Goal: Communication & Community: Answer question/provide support

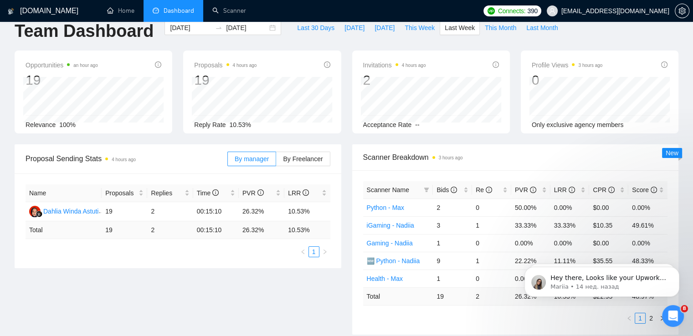
scroll to position [76, 0]
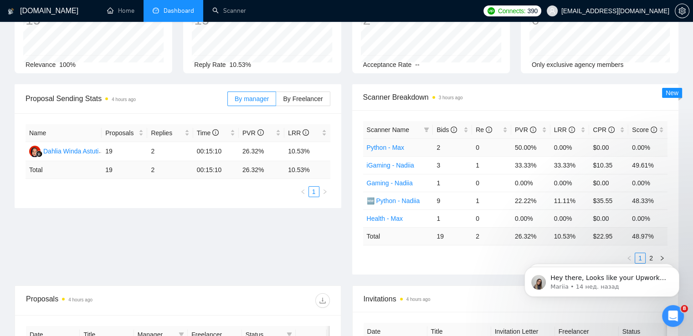
click at [387, 153] on td "Python - Max" at bounding box center [398, 147] width 70 height 18
click at [392, 148] on link "Python - Max" at bounding box center [385, 147] width 37 height 7
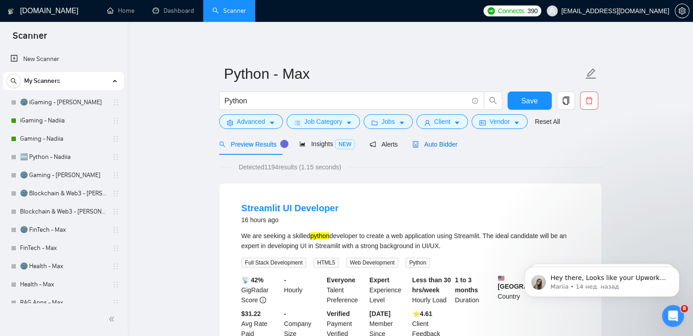
click at [429, 143] on span "Auto Bidder" at bounding box center [434, 144] width 45 height 7
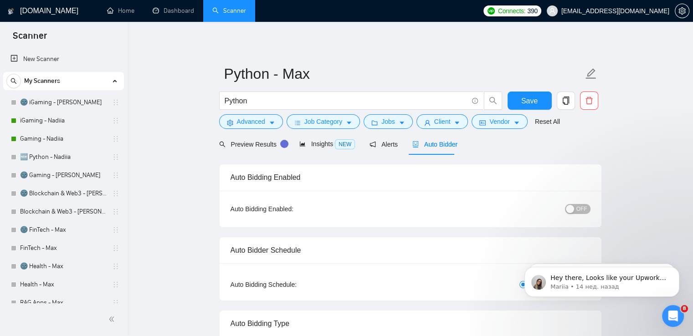
checkbox input "true"
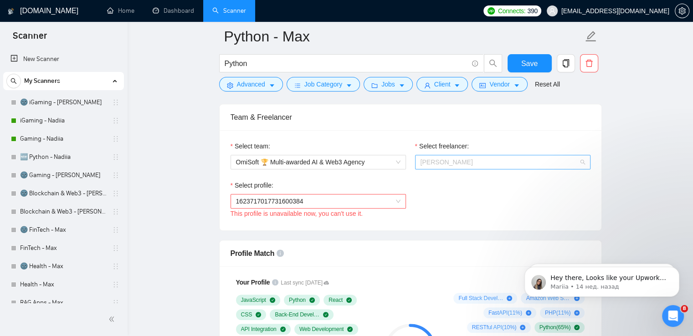
scroll to position [15, 0]
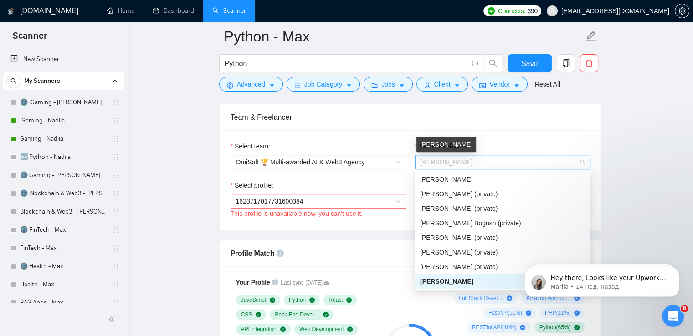
drag, startPoint x: 486, startPoint y: 162, endPoint x: 427, endPoint y: 157, distance: 59.4
click at [427, 157] on span "[PERSON_NAME]" at bounding box center [502, 162] width 164 height 14
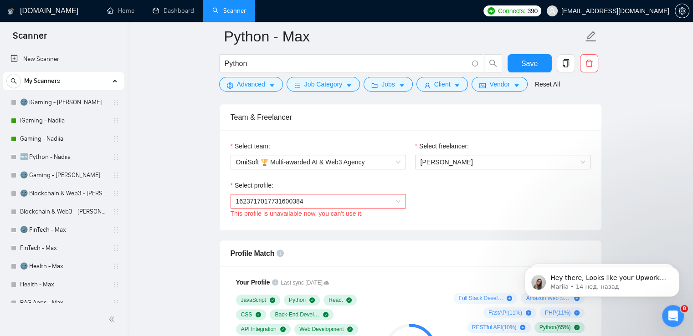
click at [680, 312] on div "Открыть службу сообщений Intercom" at bounding box center [671, 315] width 30 height 30
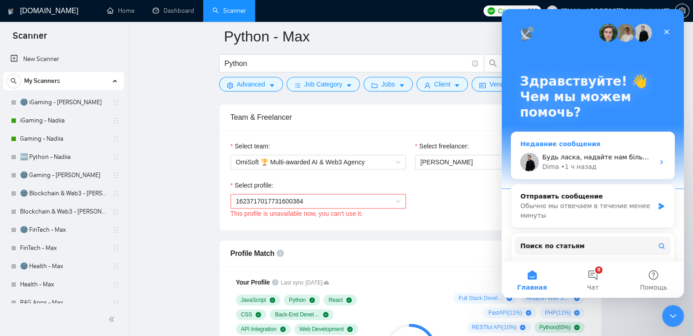
click at [596, 167] on div "[PERSON_NAME] • 1 ч назад" at bounding box center [598, 167] width 112 height 10
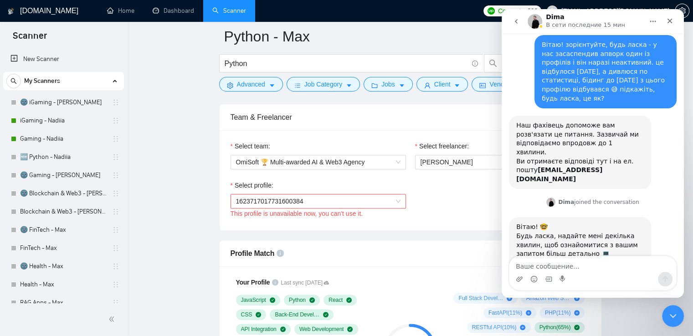
scroll to position [57, 0]
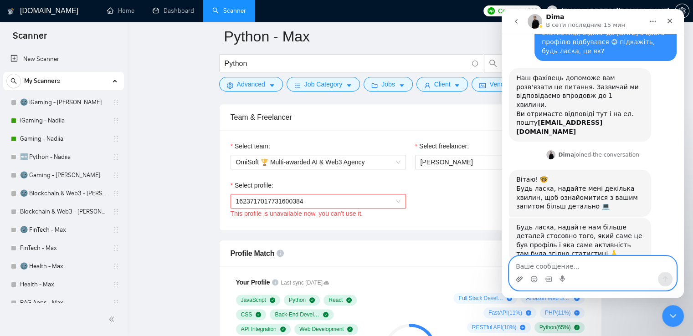
click at [518, 276] on icon "Добавить вложение" at bounding box center [519, 278] width 6 height 5
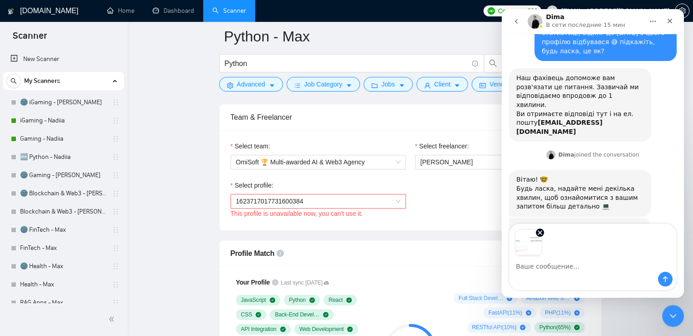
scroll to position [89, 0]
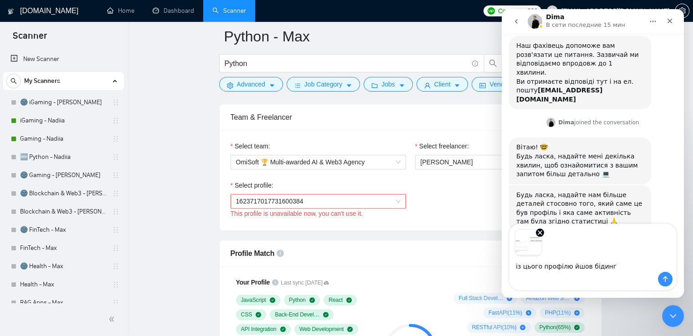
type textarea "із цього профілю йшов бідинг"
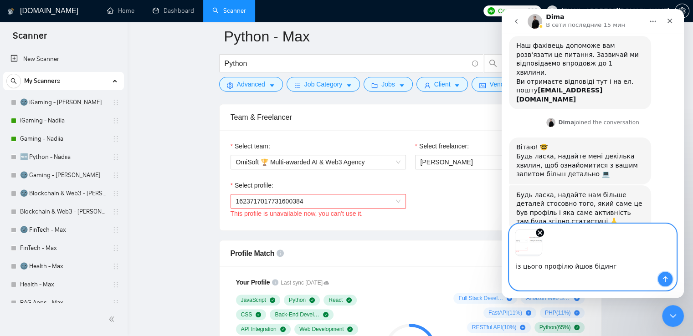
click at [664, 278] on icon "Отправить сообщение…" at bounding box center [664, 279] width 7 height 7
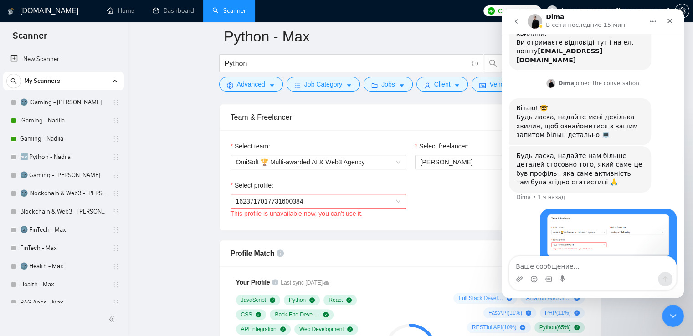
scroll to position [131, 0]
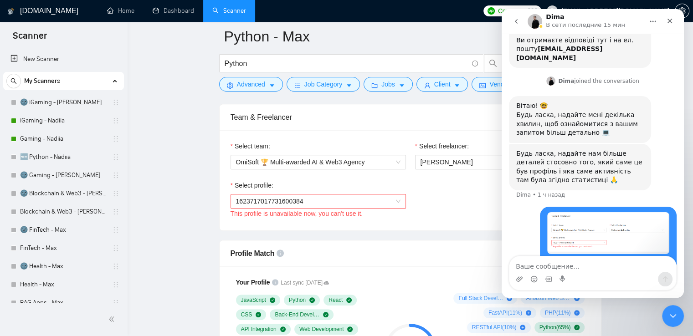
click at [181, 15] on link "Dashboard" at bounding box center [173, 11] width 41 height 8
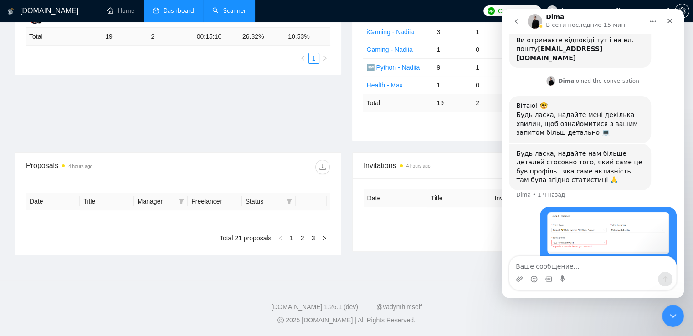
type input "[DATE]"
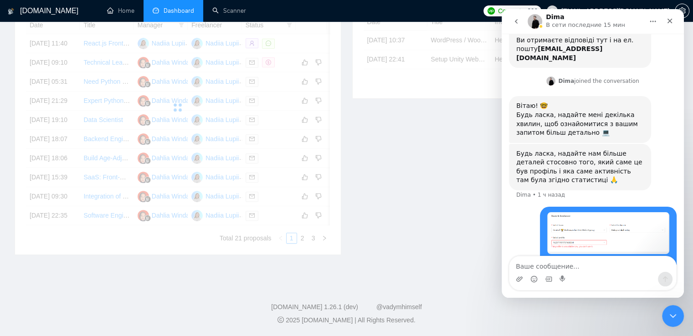
scroll to position [196, 0]
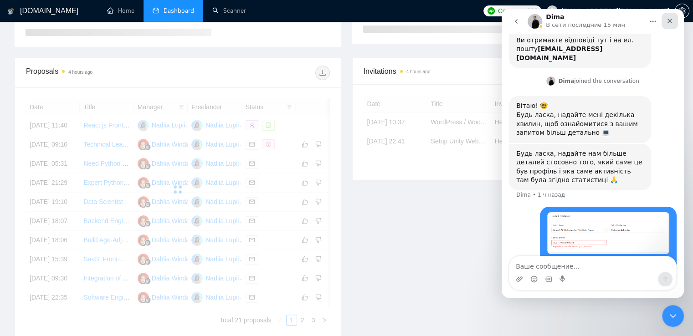
click at [670, 20] on icon "Закрыть" at bounding box center [669, 21] width 5 height 5
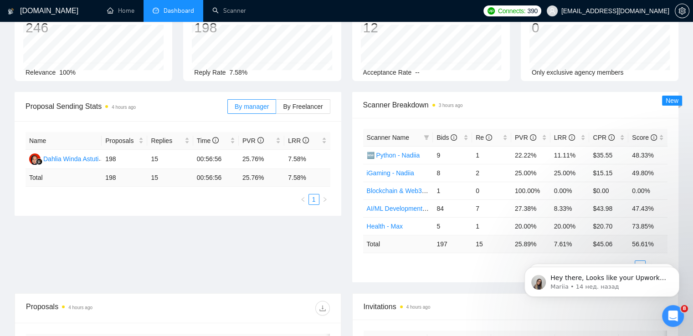
scroll to position [0, 0]
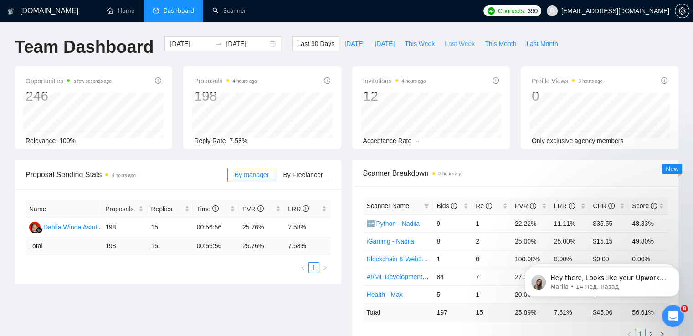
click at [449, 43] on span "Last Week" at bounding box center [460, 44] width 30 height 10
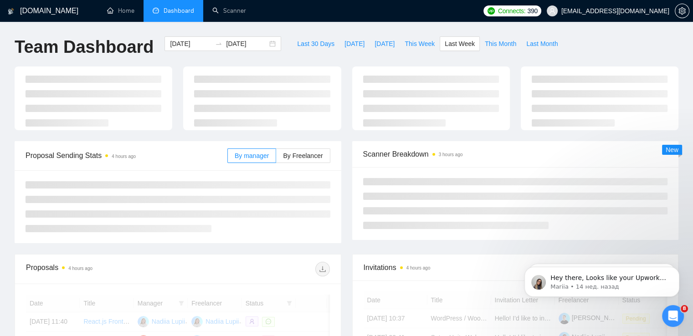
type input "[DATE]"
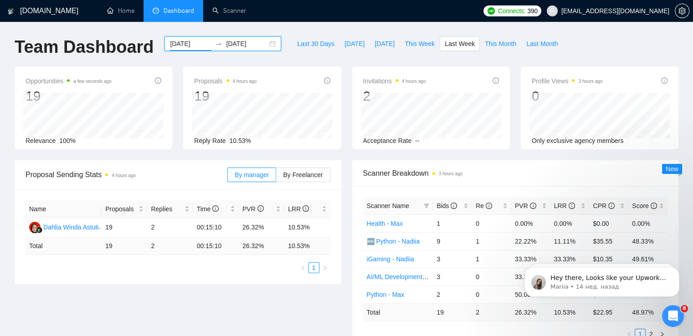
click at [204, 41] on input "[DATE]" at bounding box center [190, 44] width 41 height 10
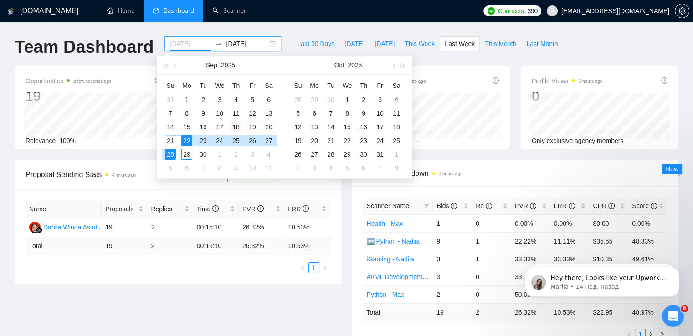
type input "[DATE]"
click at [236, 127] on div "18" at bounding box center [235, 127] width 11 height 11
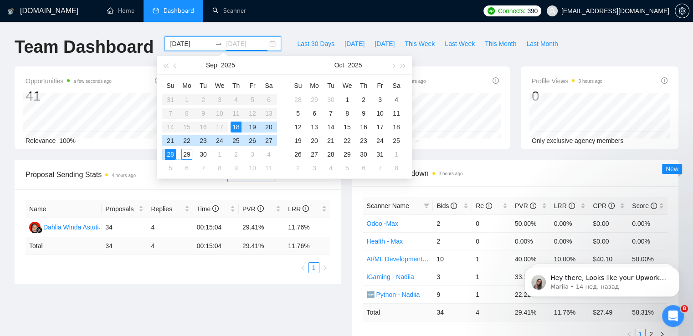
type input "[DATE]"
click at [185, 153] on div "29" at bounding box center [186, 154] width 11 height 11
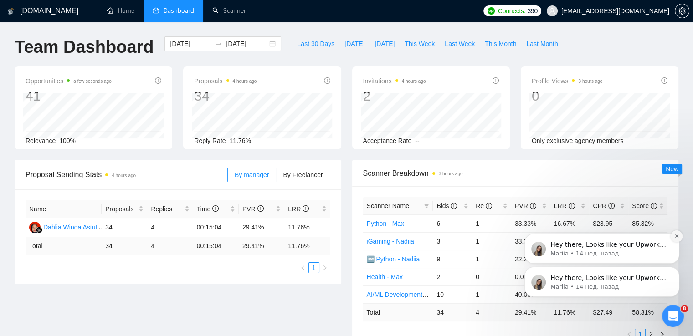
click at [677, 238] on icon "Dismiss notification" at bounding box center [676, 236] width 5 height 5
click at [676, 267] on icon "Dismiss notification" at bounding box center [676, 269] width 5 height 5
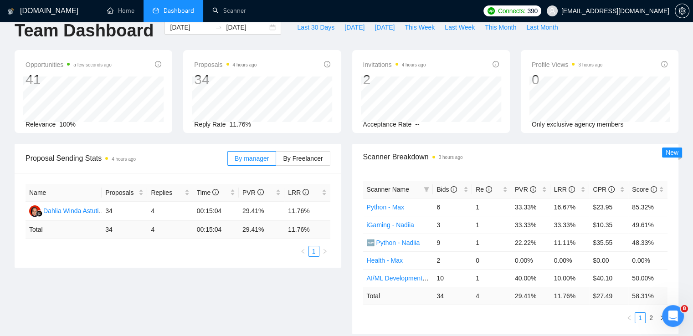
scroll to position [16, 0]
click at [679, 320] on div "Открыть службу сообщений Intercom" at bounding box center [671, 315] width 30 height 30
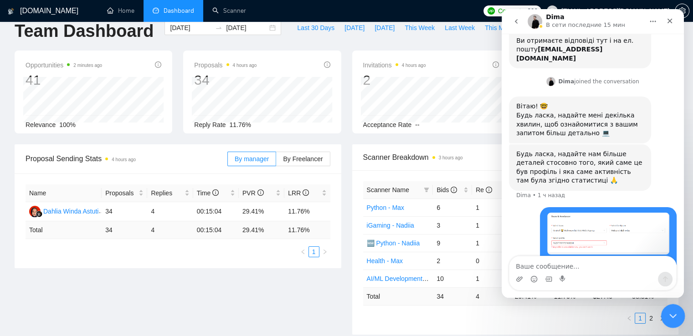
scroll to position [131, 0]
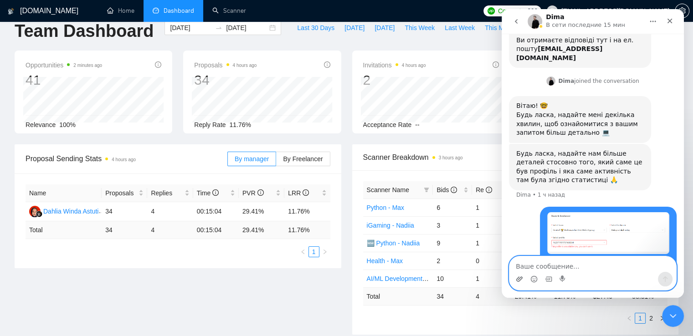
click at [518, 281] on icon "Добавить вложение" at bounding box center [519, 278] width 6 height 5
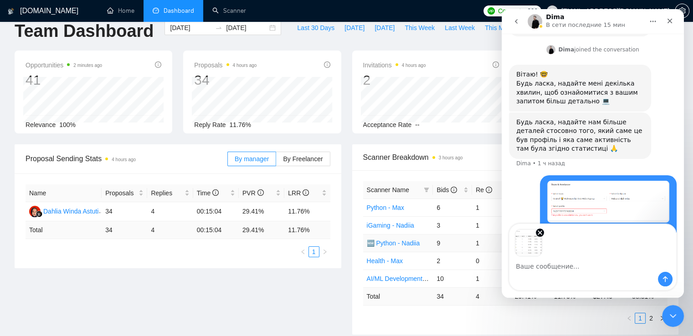
scroll to position [163, 0]
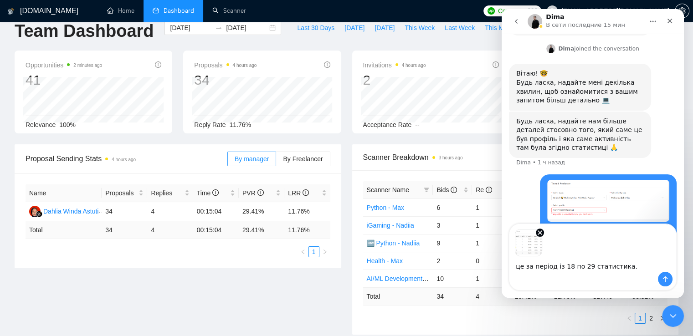
type textarea "це за період із 18 по 29 статистика."
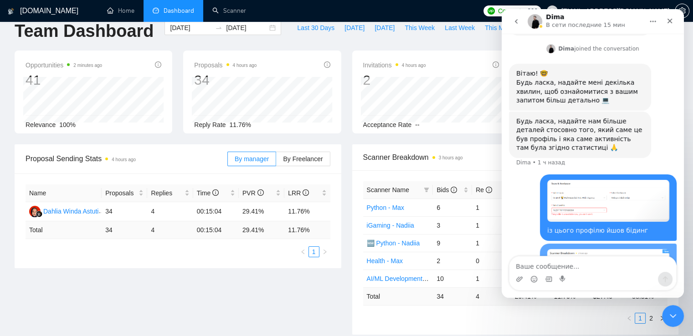
scroll to position [219, 0]
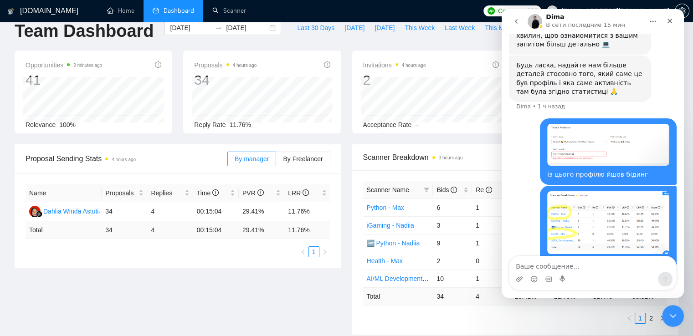
click at [580, 268] on textarea "Ваше сообщение..." at bounding box center [592, 263] width 167 height 15
type textarea "бідинг був до [DATE] включно"
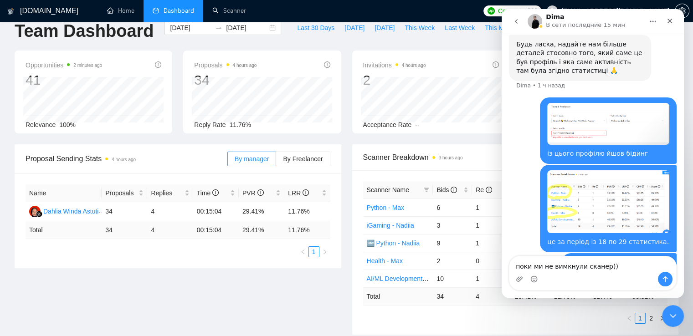
scroll to position [249, 0]
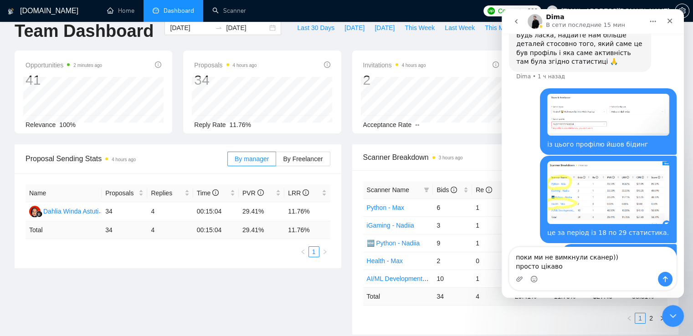
click at [600, 257] on textarea "поки ми не вимкнули сканер)) просто цікаво" at bounding box center [592, 259] width 167 height 25
click at [570, 271] on textarea "поки ми не вимкнули сканери)) просто цікаво" at bounding box center [592, 259] width 167 height 25
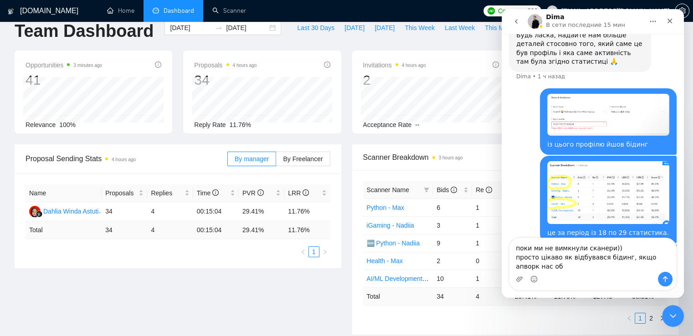
scroll to position [258, 0]
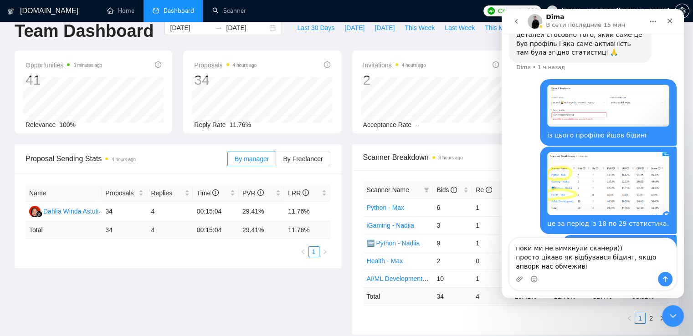
type textarea "поки ми не вимкнули сканери)) просто цікаво як відбувався бідинг, якщо апворк н…"
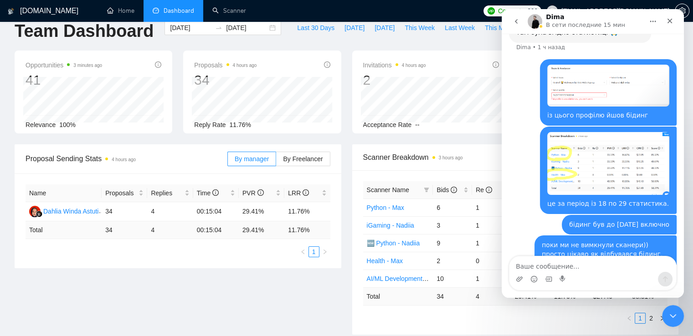
scroll to position [279, 0]
click at [673, 19] on div "Закрыть" at bounding box center [669, 21] width 16 height 16
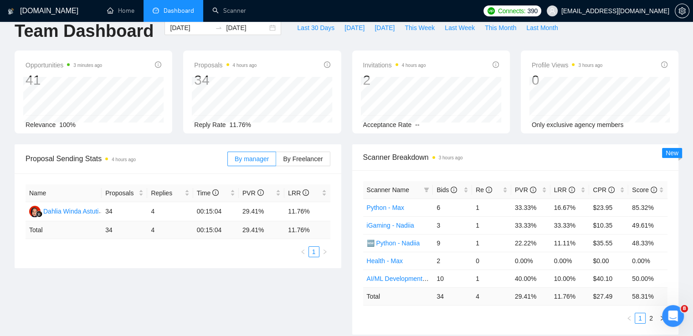
scroll to position [0, 0]
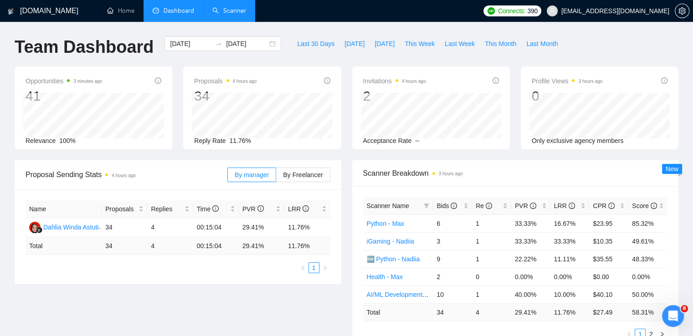
click at [221, 7] on link "Scanner" at bounding box center [229, 11] width 34 height 8
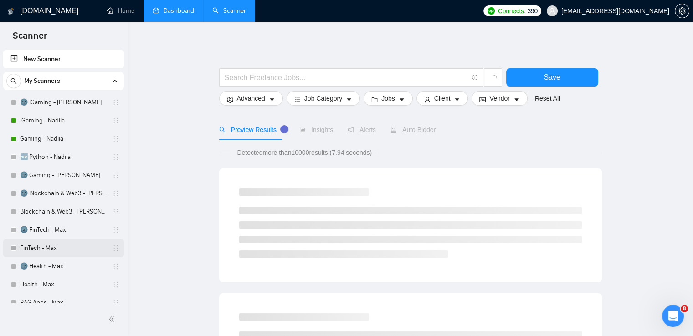
click at [35, 248] on link "FinTech - Max" at bounding box center [63, 248] width 87 height 18
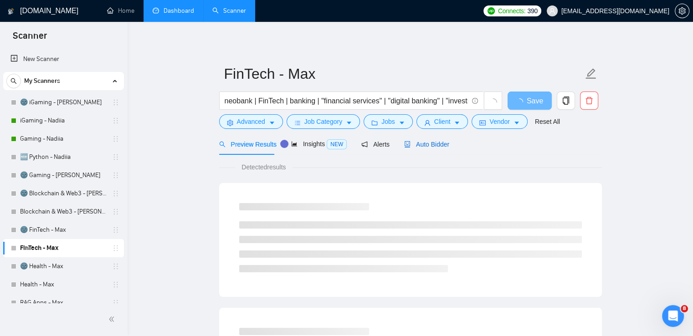
click at [419, 139] on div "Auto Bidder" at bounding box center [426, 144] width 45 height 10
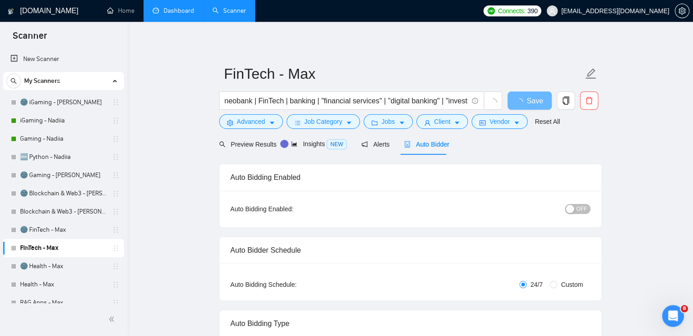
checkbox input "true"
click at [421, 143] on span "Auto Bidder" at bounding box center [434, 144] width 45 height 7
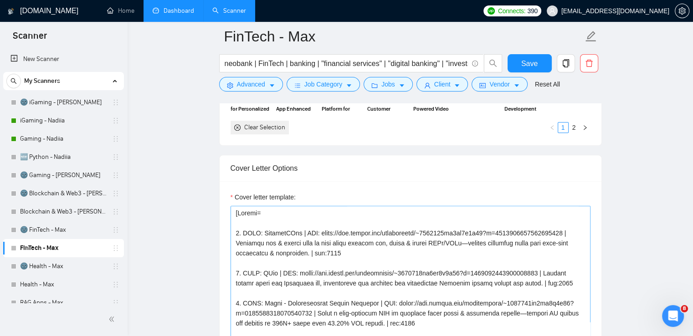
scroll to position [974, 0]
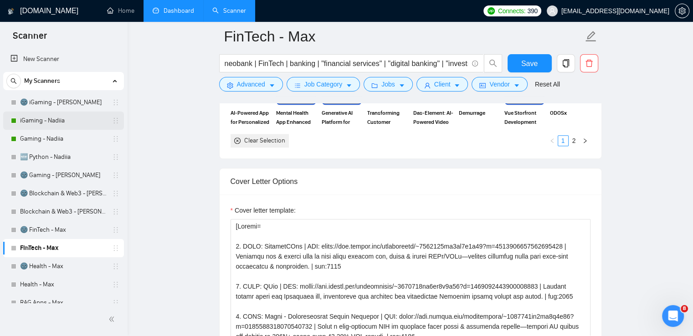
click at [31, 120] on link "iGaming - Nadiia" at bounding box center [63, 121] width 87 height 18
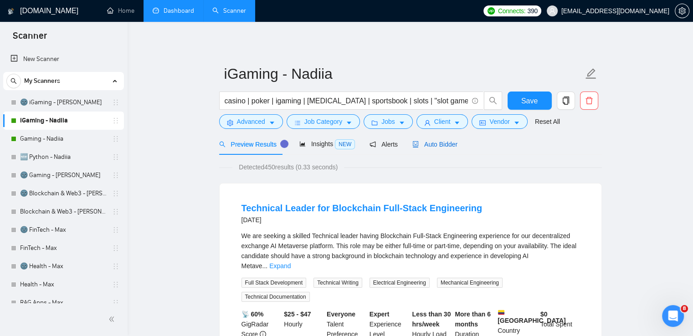
click at [420, 141] on span "Auto Bidder" at bounding box center [434, 144] width 45 height 7
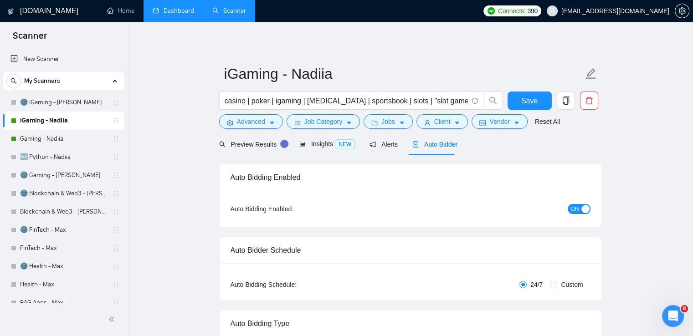
checkbox input "true"
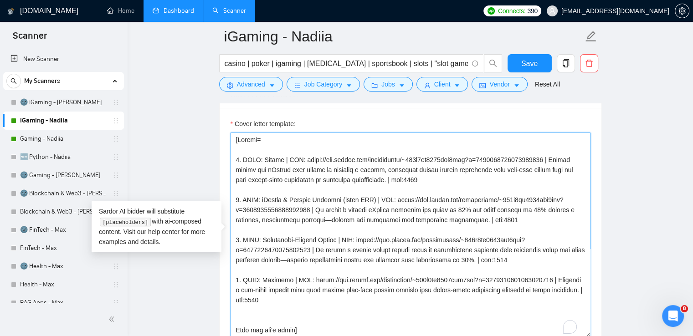
drag, startPoint x: 293, startPoint y: 297, endPoint x: 236, endPoint y: 160, distance: 148.5
click at [236, 160] on textarea "Cover letter template:" at bounding box center [410, 235] width 360 height 205
click at [41, 247] on link "FinTech - Max" at bounding box center [63, 248] width 87 height 18
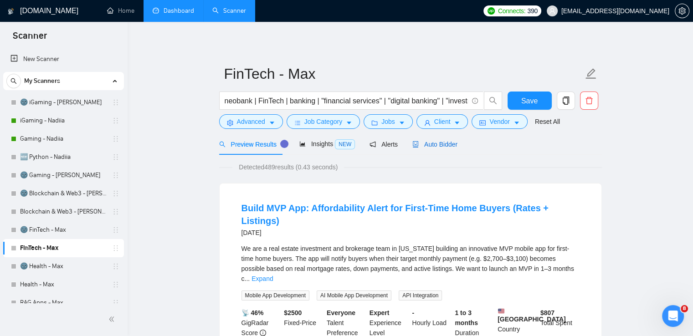
click at [432, 143] on span "Auto Bidder" at bounding box center [434, 144] width 45 height 7
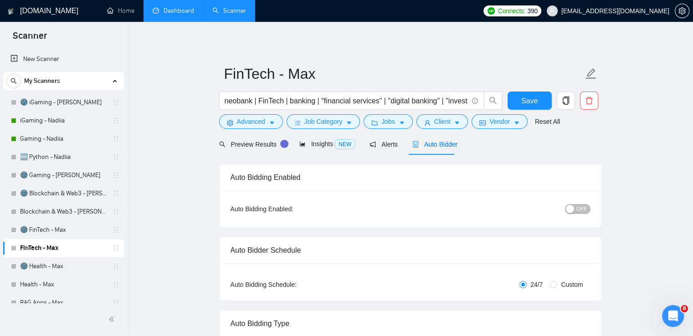
checkbox input "true"
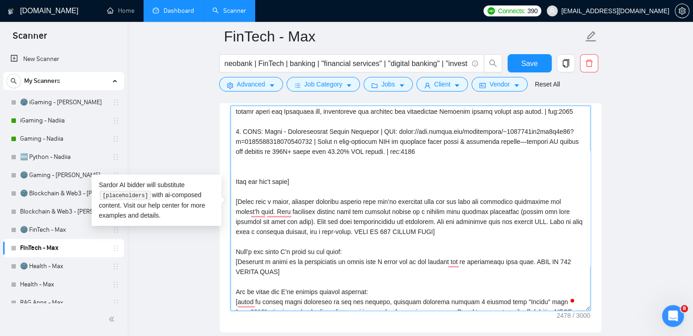
drag, startPoint x: 302, startPoint y: 301, endPoint x: 236, endPoint y: 181, distance: 136.8
click at [236, 181] on textarea "Cover letter template:" at bounding box center [410, 208] width 360 height 205
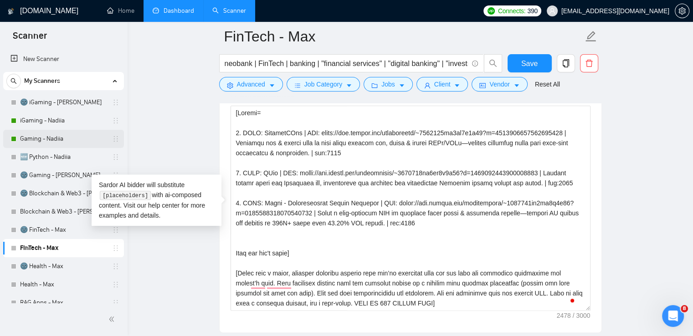
click at [60, 140] on link "Gaming - Nadiia" at bounding box center [63, 139] width 87 height 18
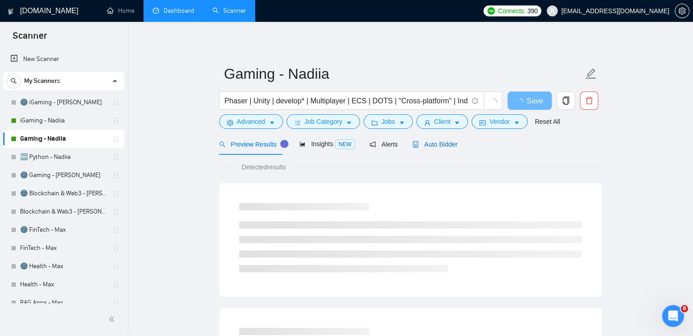
click at [424, 147] on span "Auto Bidder" at bounding box center [434, 144] width 45 height 7
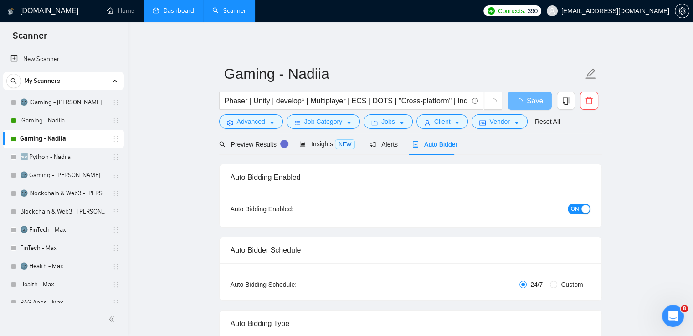
checkbox input "true"
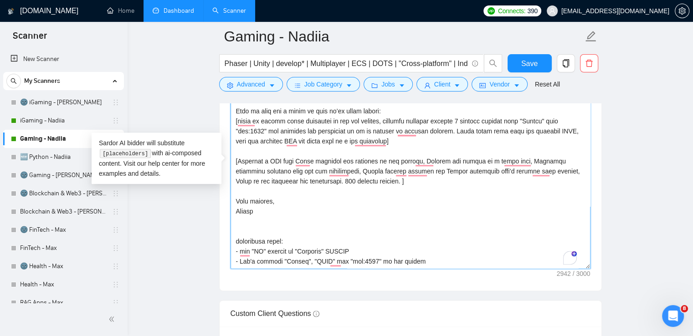
drag, startPoint x: 236, startPoint y: 168, endPoint x: 414, endPoint y: 261, distance: 201.1
click at [414, 261] on textarea "Cover letter template:" at bounding box center [410, 166] width 360 height 205
paste textarea "[Lorem ipsu d sitam, consecte adipisci elitsed doei tem’in utlaboree dolo mag a…"
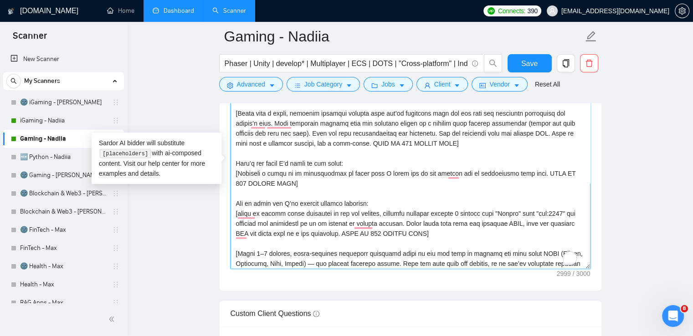
scroll to position [214, 0]
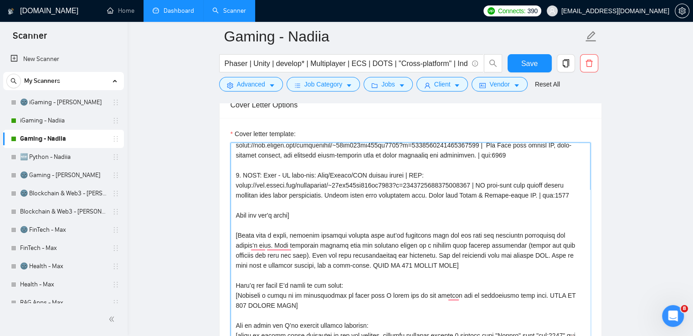
drag, startPoint x: 560, startPoint y: 190, endPoint x: 573, endPoint y: 192, distance: 13.7
click at [573, 192] on textarea "Cover letter template:" at bounding box center [410, 245] width 360 height 205
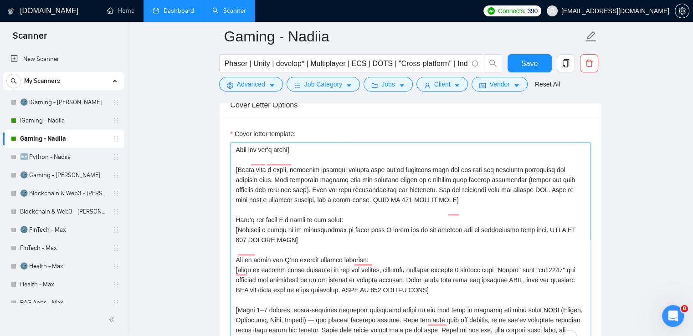
click at [559, 247] on textarea "Cover letter template:" at bounding box center [410, 245] width 360 height 205
click at [505, 276] on textarea "Cover letter template:" at bounding box center [410, 245] width 360 height 205
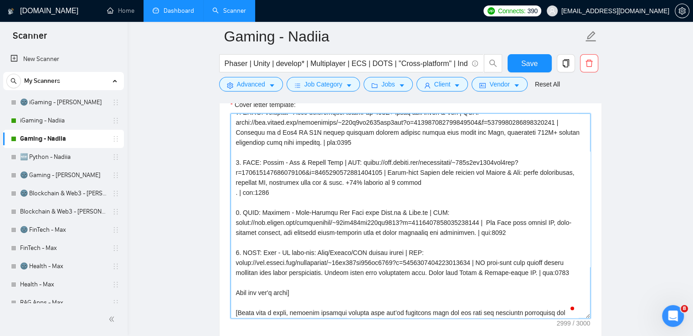
drag, startPoint x: 576, startPoint y: 274, endPoint x: 235, endPoint y: 252, distance: 341.9
click at [235, 252] on textarea "Cover letter template:" at bounding box center [410, 215] width 360 height 205
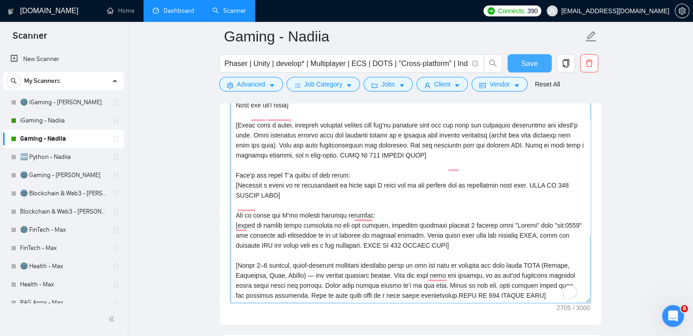
type textarea "[Loremi= 9. DOLO: Sitamet - Conse AD Elit: Sed9, DOeiu, Temporin, uTlabor, Etd …"
click at [543, 62] on button "Save" at bounding box center [529, 63] width 44 height 18
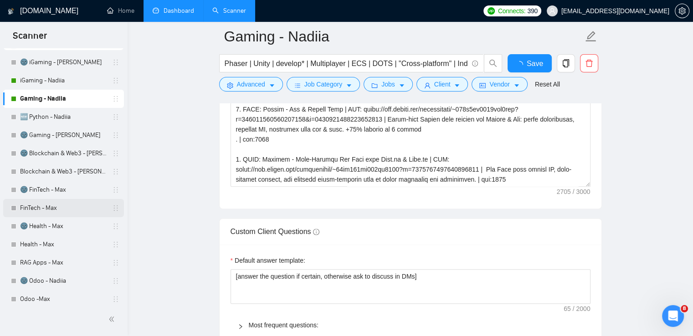
click at [52, 209] on link "FinTech - Max" at bounding box center [63, 208] width 87 height 18
checkbox input "true"
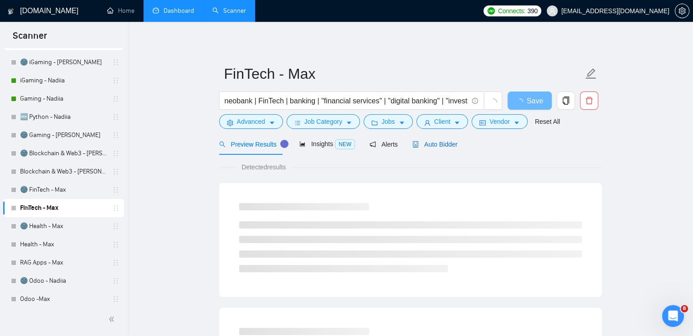
click at [446, 143] on span "Auto Bidder" at bounding box center [434, 144] width 45 height 7
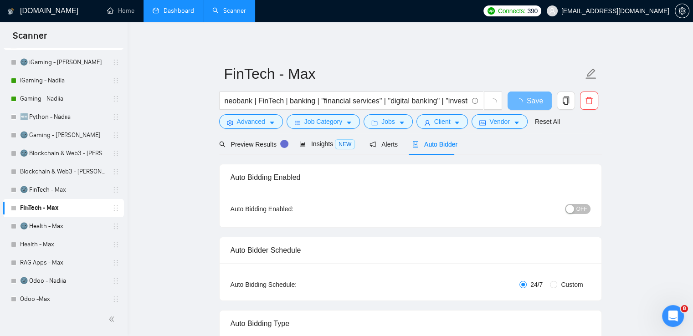
checkbox input "true"
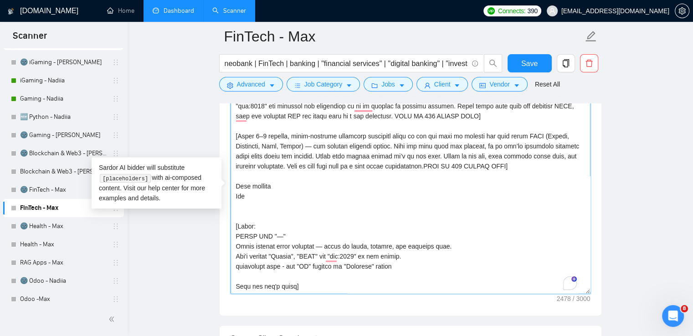
drag, startPoint x: 301, startPoint y: 284, endPoint x: 236, endPoint y: 189, distance: 115.1
click at [236, 189] on textarea "Cover letter template:" at bounding box center [410, 191] width 360 height 205
click at [66, 99] on link "Gaming - Nadiia" at bounding box center [63, 99] width 87 height 18
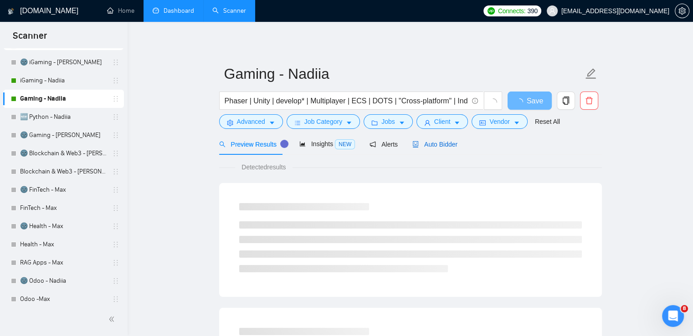
click at [441, 144] on span "Auto Bidder" at bounding box center [434, 144] width 45 height 7
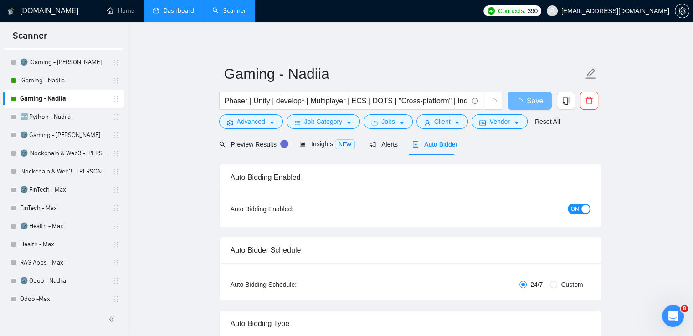
checkbox input "true"
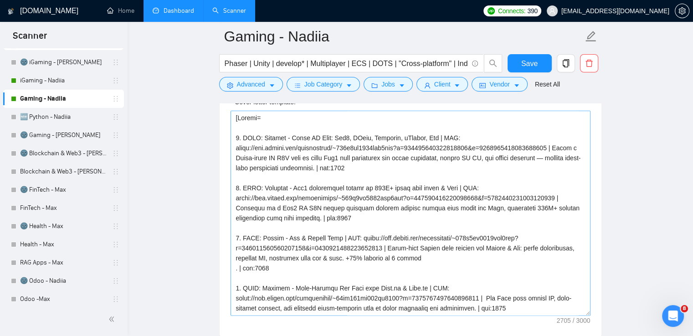
scroll to position [230, 0]
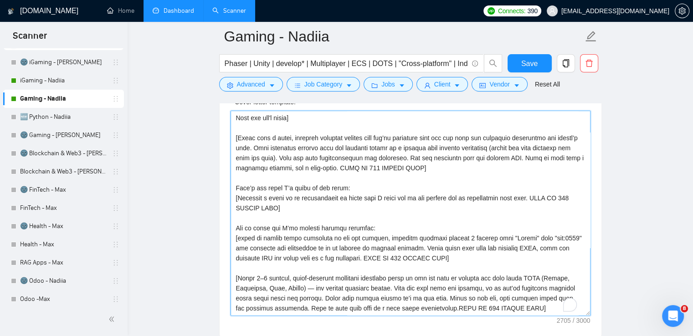
click at [518, 289] on textarea "Cover letter template:" at bounding box center [410, 213] width 360 height 205
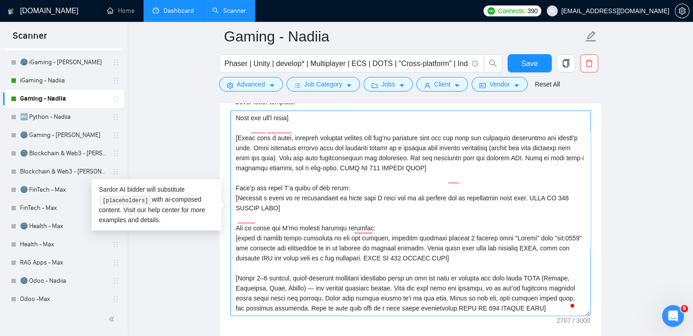
paste textarea "Best regards [PERSON_NAME] [Rules: NEVER USE "—" Avoid writing about emotions —…"
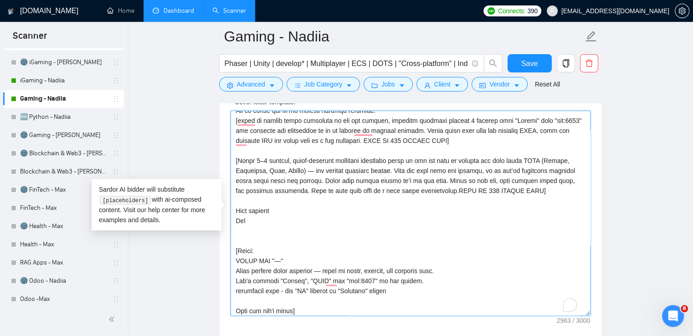
scroll to position [350, 0]
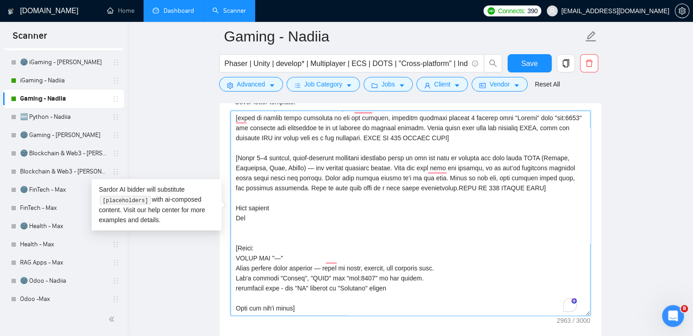
click at [254, 198] on textarea "Cover letter template:" at bounding box center [410, 213] width 360 height 205
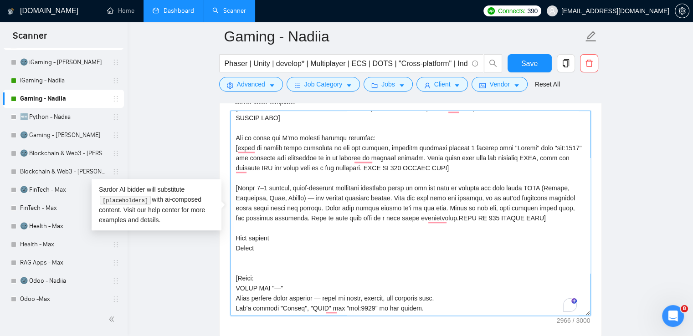
scroll to position [281, 0]
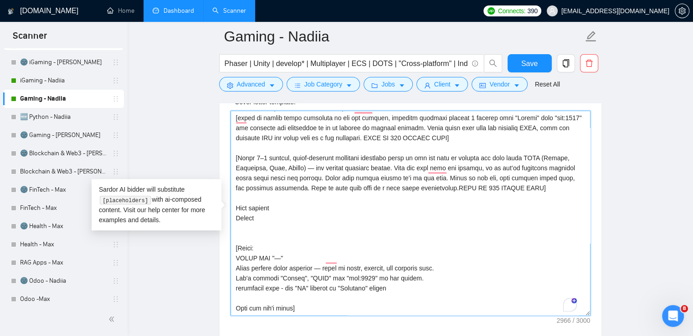
click at [363, 259] on textarea "Cover letter template:" at bounding box center [410, 213] width 360 height 205
click at [449, 258] on textarea "Cover letter template:" at bounding box center [410, 213] width 360 height 205
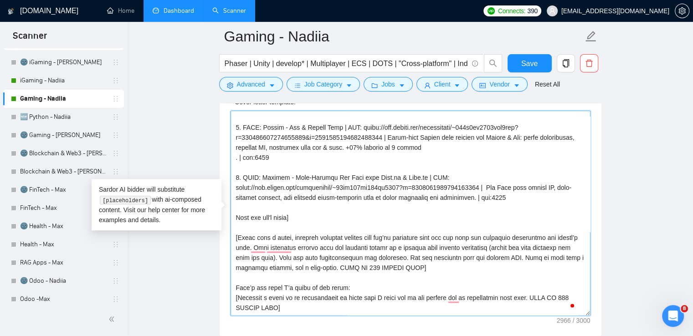
drag, startPoint x: 304, startPoint y: 289, endPoint x: 235, endPoint y: 215, distance: 100.9
click at [235, 215] on textarea "Cover letter template:" at bounding box center [410, 213] width 360 height 205
type textarea "[Loremi= 9. DOLO: Sitamet - Conse AD Elit: Sed9, DOeiu, Temporin, uTlabor, Etd …"
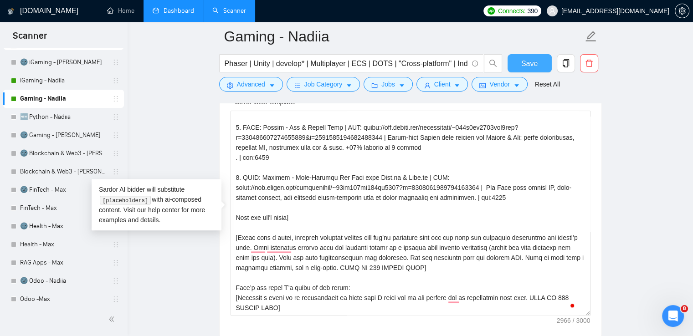
click at [544, 63] on button "Save" at bounding box center [529, 63] width 44 height 18
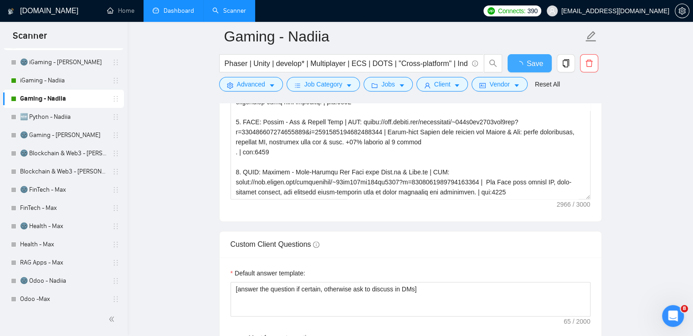
checkbox input "true"
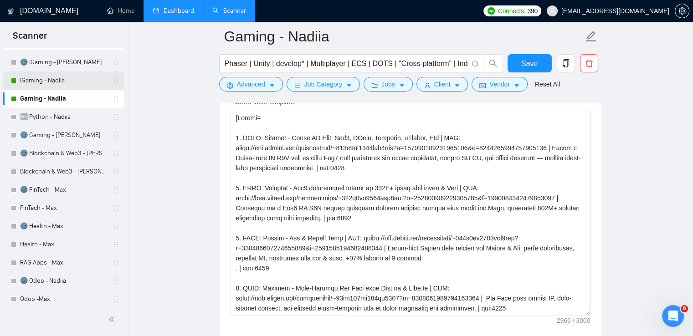
click at [57, 82] on link "iGaming - Nadiia" at bounding box center [63, 81] width 87 height 18
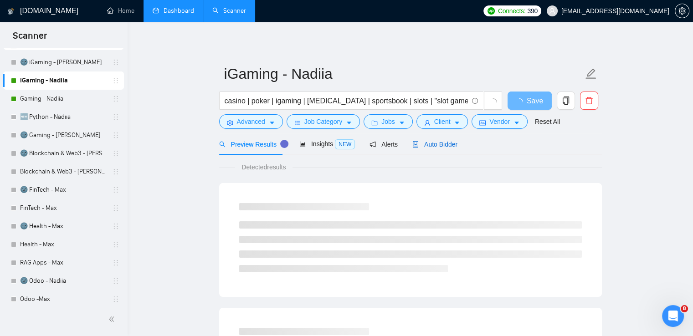
click at [441, 141] on span "Auto Bidder" at bounding box center [434, 144] width 45 height 7
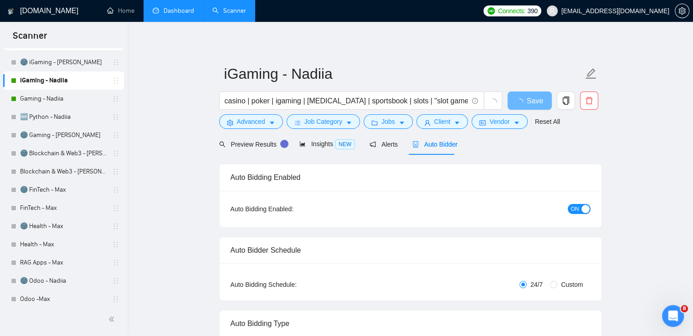
checkbox input "true"
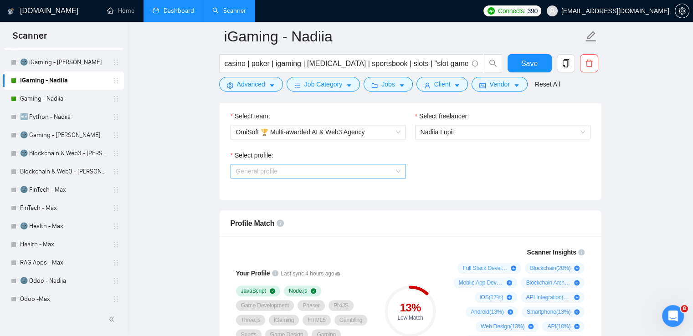
click at [392, 168] on span "General profile" at bounding box center [318, 171] width 164 height 14
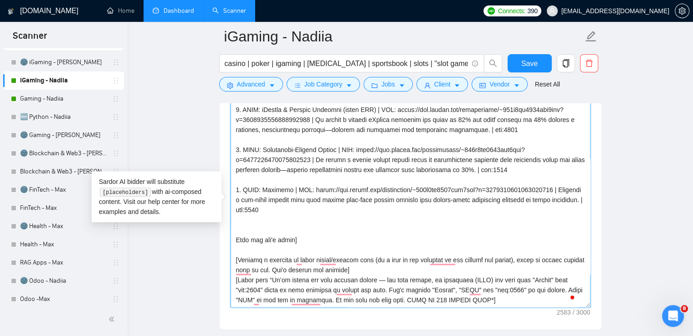
drag, startPoint x: 414, startPoint y: 299, endPoint x: 235, endPoint y: 235, distance: 189.7
click at [235, 235] on textarea "Cover letter template:" at bounding box center [410, 204] width 360 height 205
paste textarea "Lorem ipsu d sitam, consecte adipisci elitsed doei tem’in utlaboree dolo mag al…"
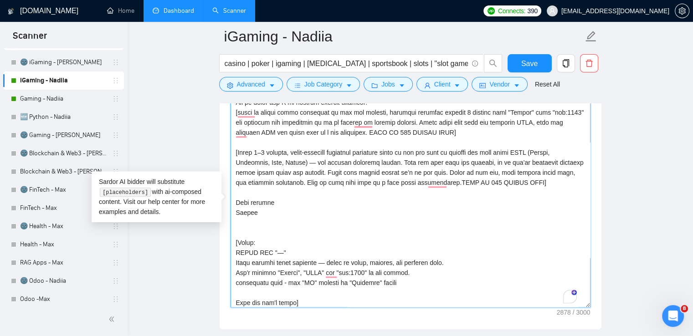
scroll to position [310, 0]
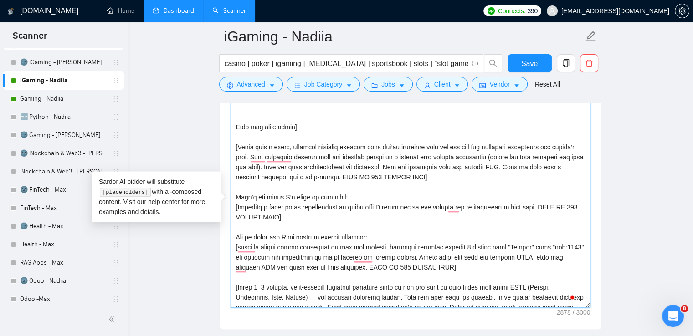
click at [557, 245] on textarea "Cover letter template:" at bounding box center [410, 204] width 360 height 205
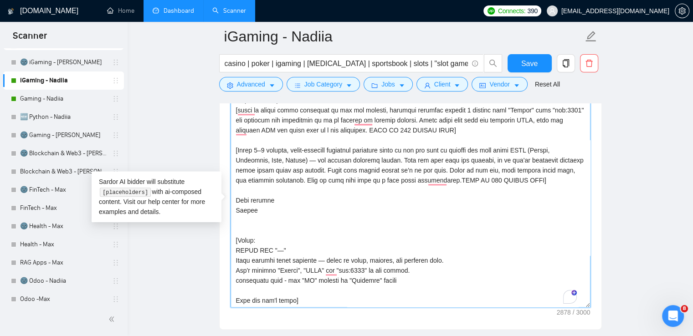
click at [361, 265] on textarea "Cover letter template:" at bounding box center [410, 204] width 360 height 205
click at [428, 199] on textarea "Cover letter template:" at bounding box center [410, 204] width 360 height 205
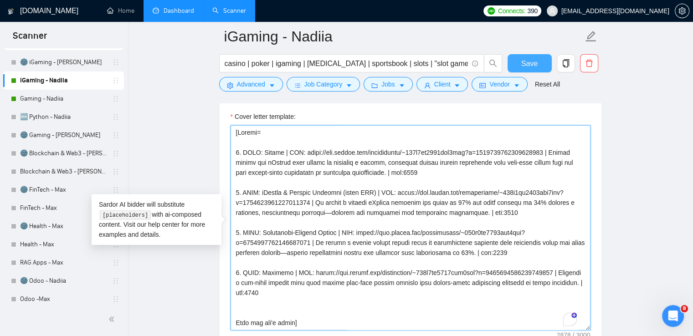
type textarea "[Loremi= 6. DOLO: Sitame | CON: adipi://eli.seddoe.tem/incididuntu/~230l5et8531…"
click at [542, 60] on button "Save" at bounding box center [529, 63] width 44 height 18
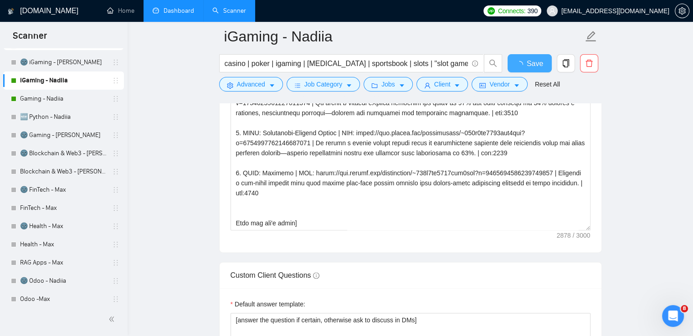
checkbox input "true"
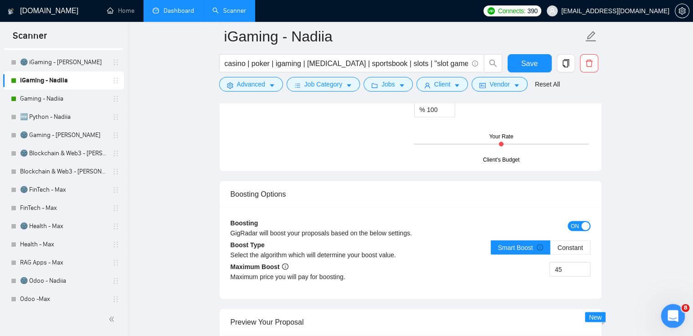
click at [672, 310] on icon "Открыть службу сообщений Intercom" at bounding box center [671, 314] width 15 height 15
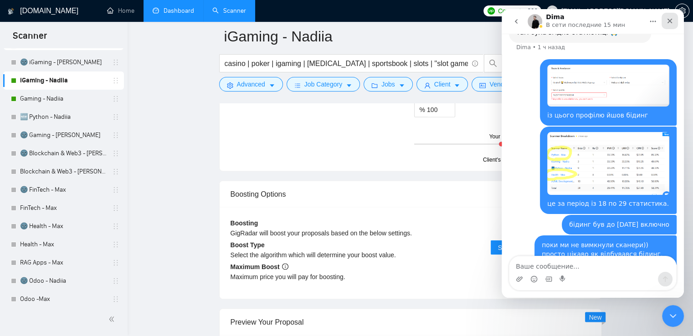
click at [671, 20] on icon "Закрыть" at bounding box center [669, 21] width 5 height 5
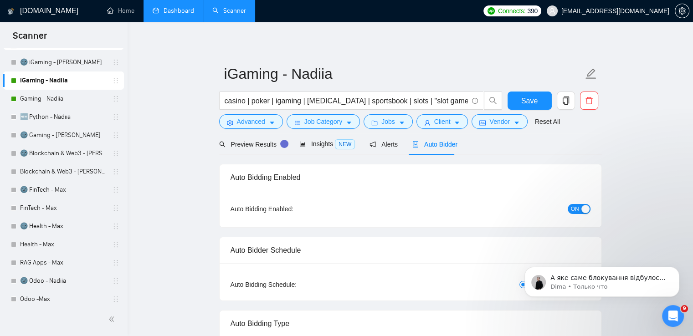
scroll to position [425, 0]
click at [676, 313] on icon "Открыть службу сообщений Intercom" at bounding box center [671, 314] width 15 height 15
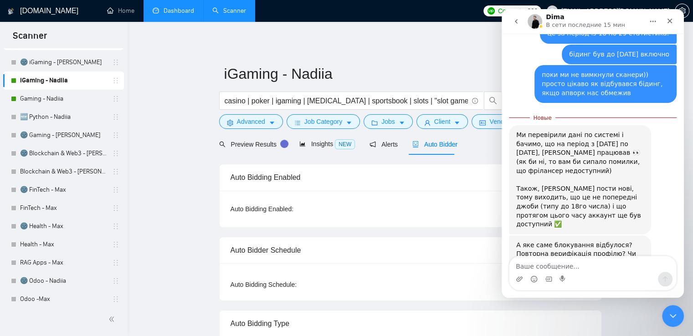
scroll to position [440, 0]
click at [558, 269] on textarea "Ваше сообщение..." at bounding box center [592, 263] width 167 height 15
click at [532, 240] on div "А яке саме блокування відбулося? Повторна верифікація профілю? Чи щось інше?" at bounding box center [580, 253] width 128 height 27
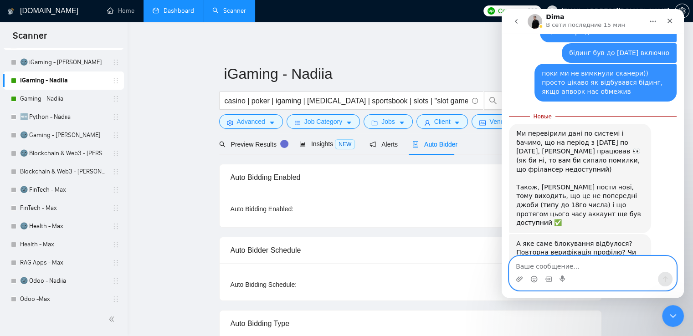
click at [550, 266] on textarea "Ваше сообщение..." at bounding box center [592, 263] width 167 height 15
type textarea "N"
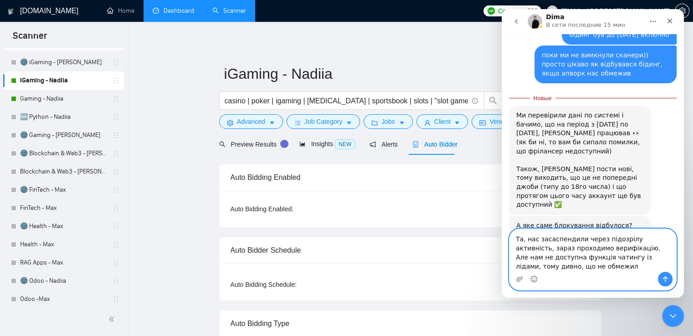
scroll to position [467, 0]
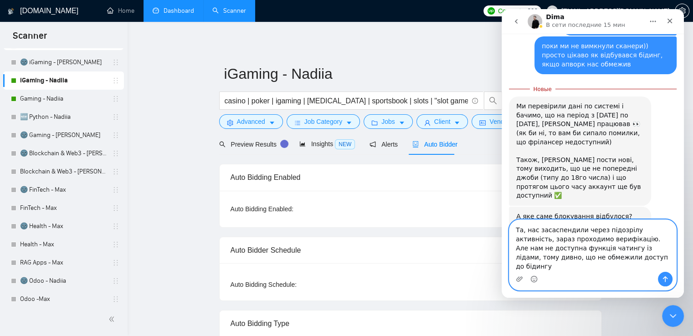
click at [594, 261] on textarea "Та, нас засаспендили через підозрілу активність, зараз проходимо верифікацію. А…" at bounding box center [592, 246] width 167 height 52
click at [648, 267] on textarea "Та, нас засаспендили через підозрілу активність, зараз проходимо верифікацію. А…" at bounding box center [592, 246] width 167 height 52
click at [536, 276] on icon "Средство выбора эмодзи" at bounding box center [533, 279] width 7 height 7
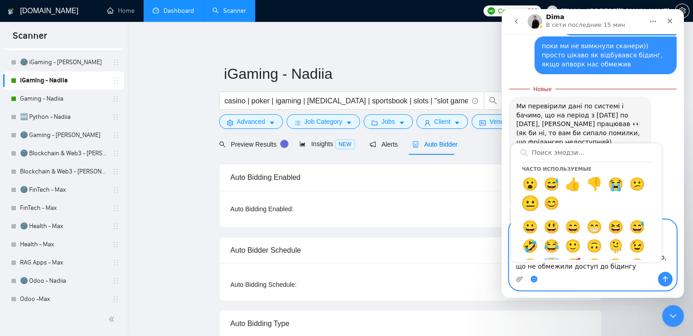
type textarea "Та, нас засаспендили через підозрілу активність, зараз проходимо верифікацію. А…"
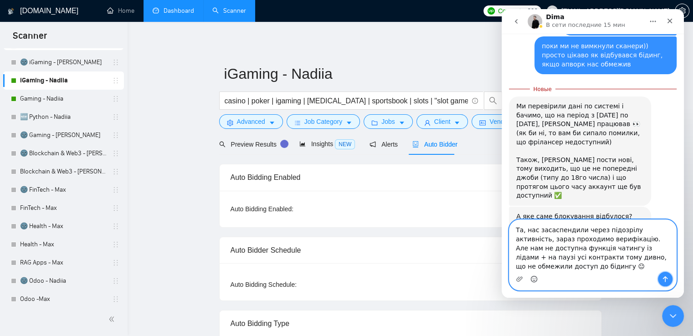
click at [666, 276] on icon "Отправить сообщение…" at bounding box center [664, 279] width 7 height 7
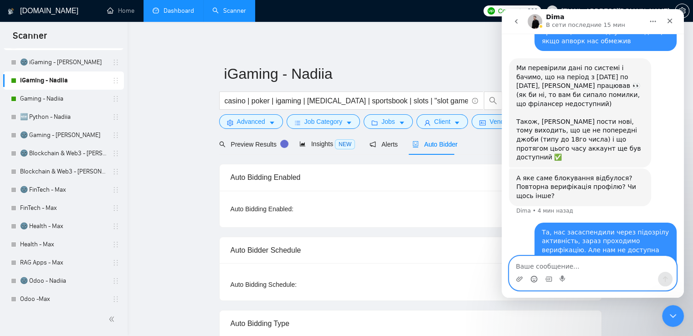
scroll to position [496, 0]
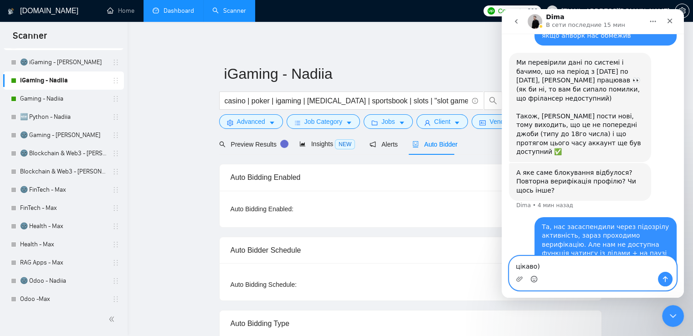
type textarea "цікаво))"
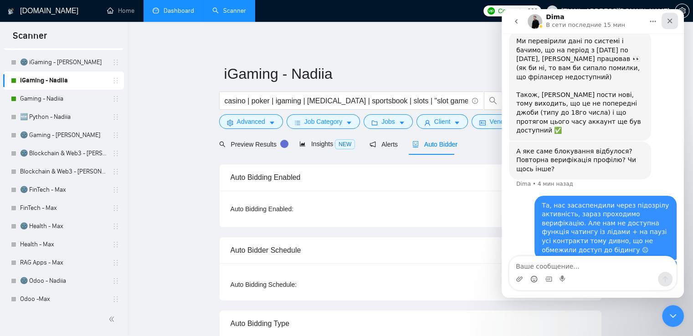
click at [671, 18] on icon "Закрыть" at bounding box center [669, 20] width 7 height 7
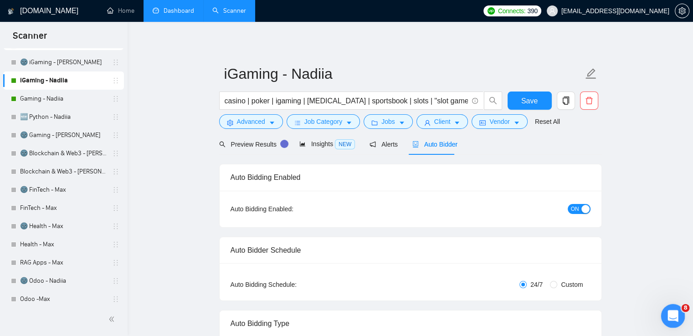
click at [673, 312] on icon "Открыть службу сообщений Intercom" at bounding box center [671, 314] width 15 height 15
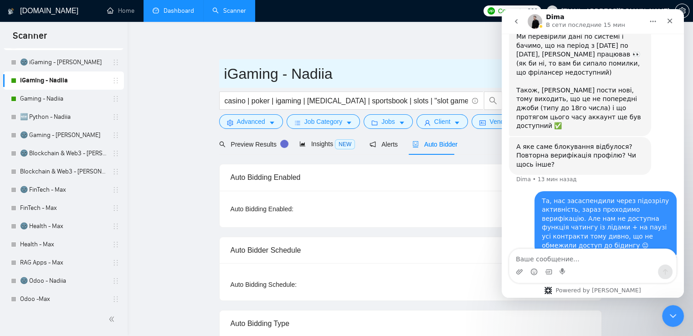
scroll to position [525, 0]
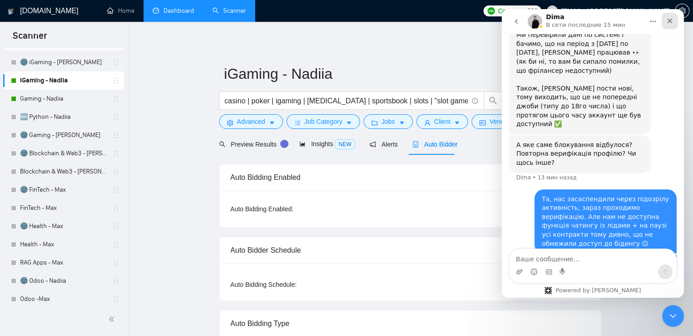
click at [670, 21] on icon "Закрыть" at bounding box center [669, 21] width 5 height 5
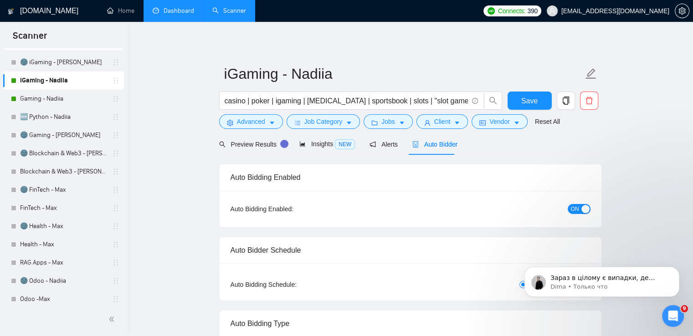
scroll to position [654, 0]
